Goal: Task Accomplishment & Management: Use online tool/utility

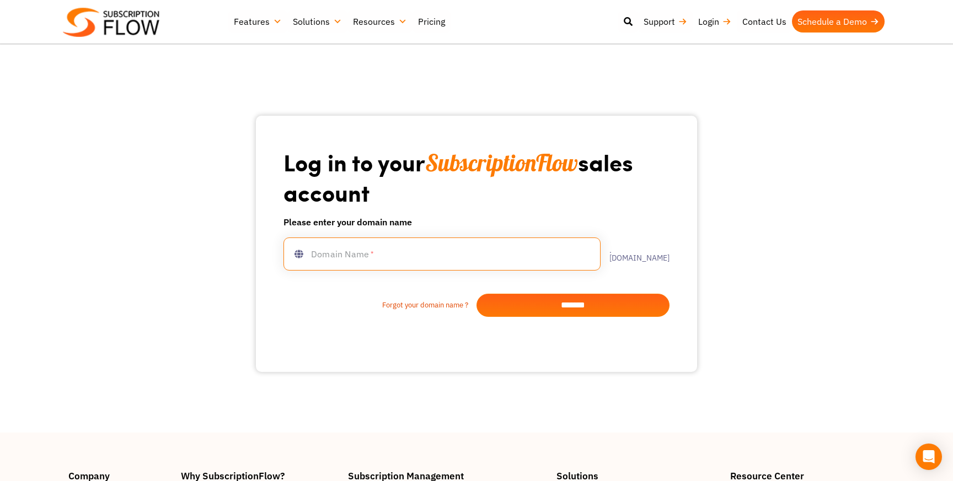
click at [416, 252] on input "text" at bounding box center [441, 254] width 317 height 33
type input "**********"
click at [581, 303] on input "*******" at bounding box center [573, 305] width 193 height 23
